Goal: Check status: Check status

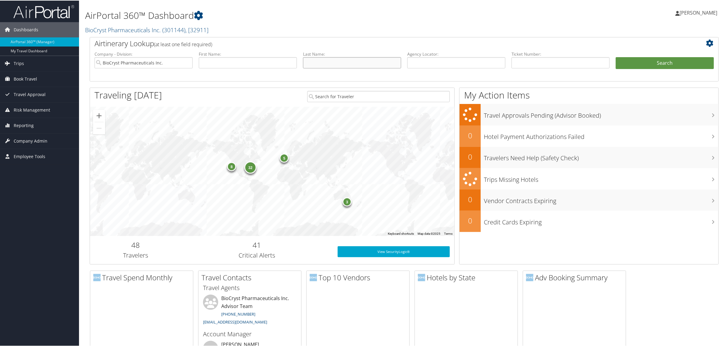
click at [333, 62] on input "text" at bounding box center [352, 62] width 98 height 11
type input "[PERSON_NAME]"
click at [637, 60] on button "Search" at bounding box center [665, 63] width 98 height 12
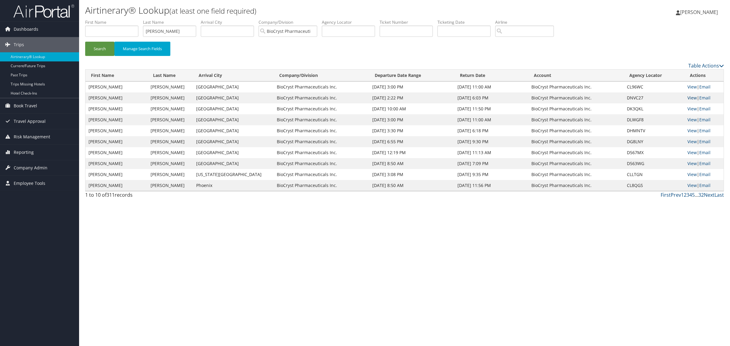
click at [693, 97] on link "View" at bounding box center [691, 98] width 9 height 6
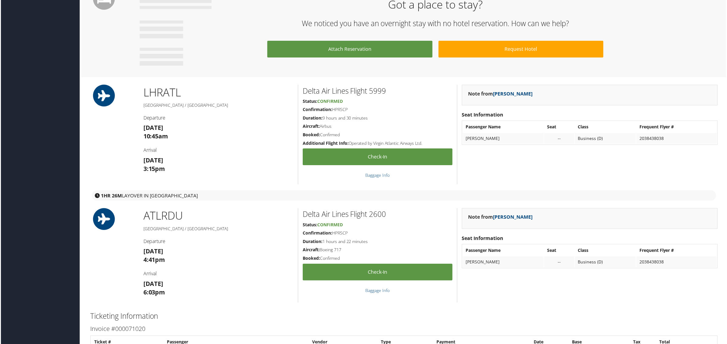
scroll to position [532, 0]
